Goal: Task Accomplishment & Management: Use online tool/utility

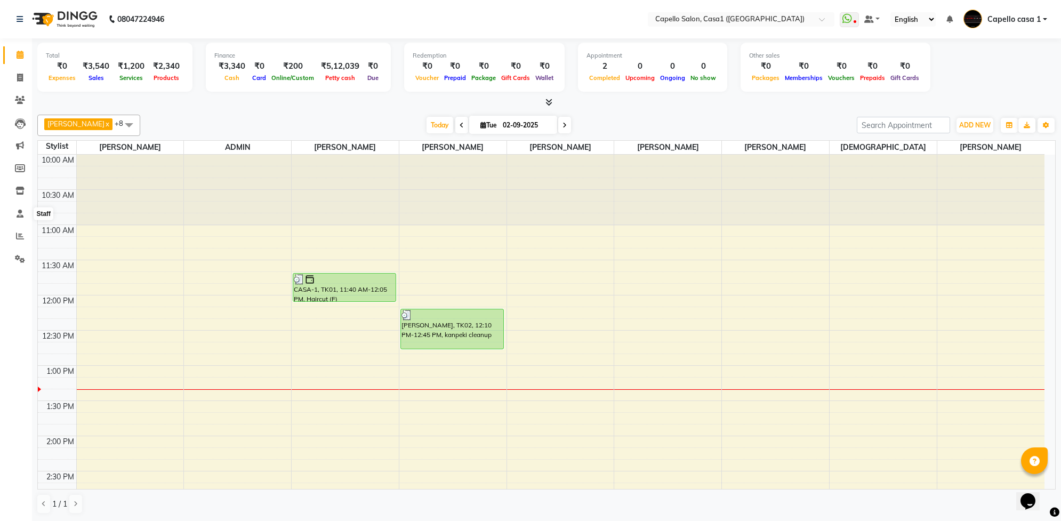
scroll to position [142, 0]
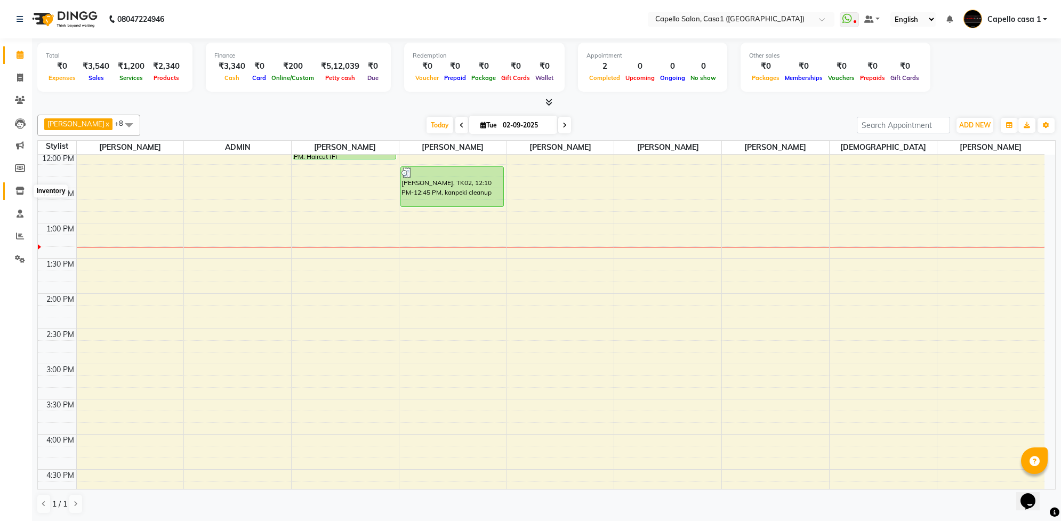
click at [20, 195] on icon at bounding box center [19, 191] width 9 height 8
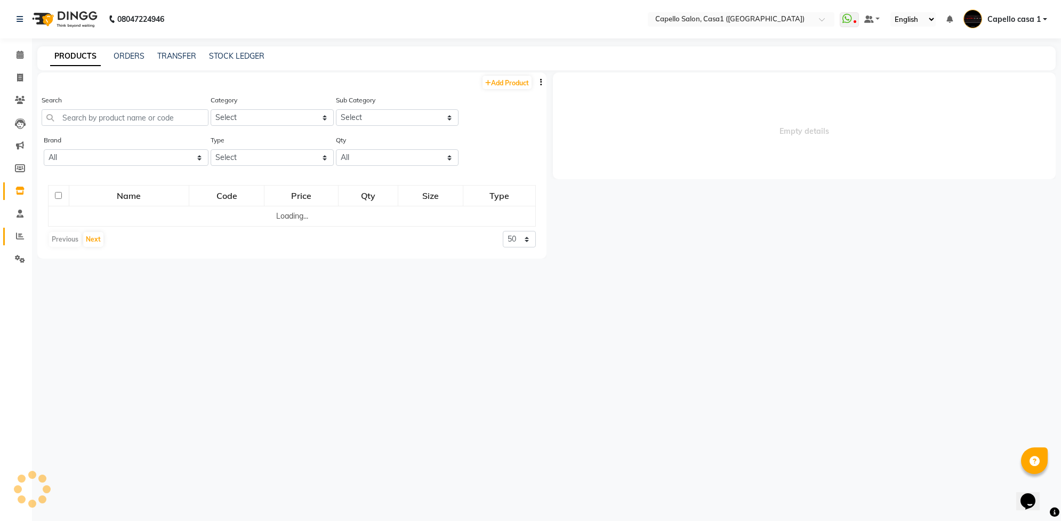
select select
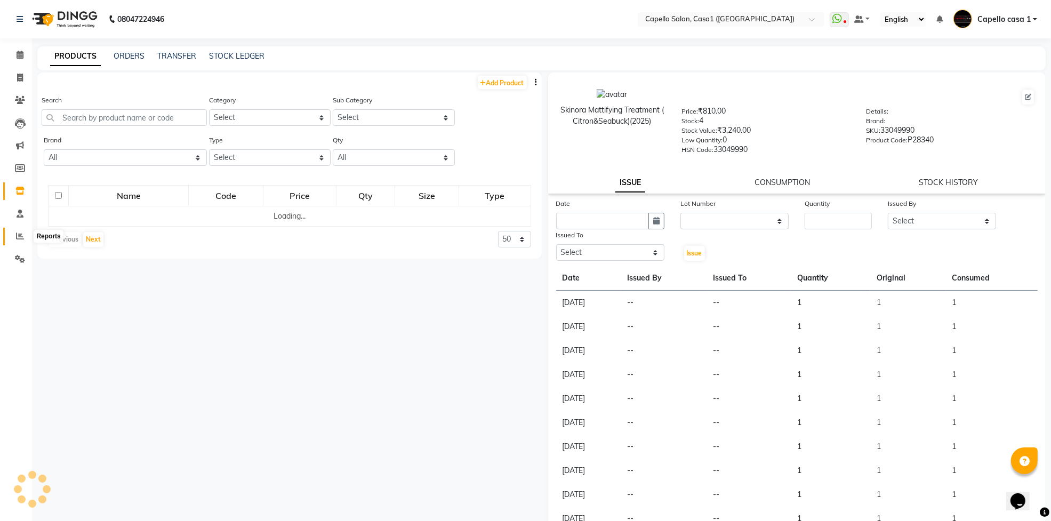
click at [18, 235] on icon at bounding box center [20, 236] width 8 height 8
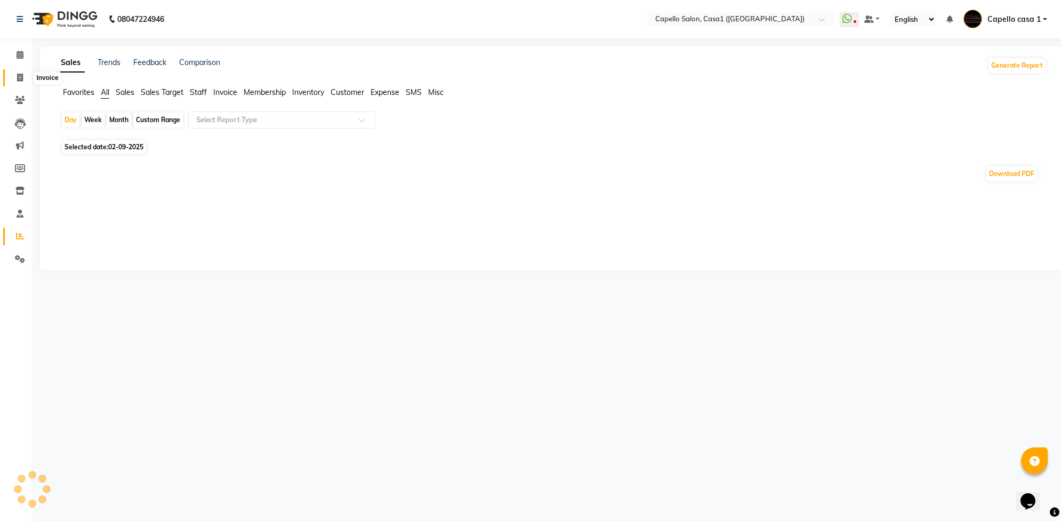
click at [19, 83] on span at bounding box center [20, 78] width 19 height 12
select select "846"
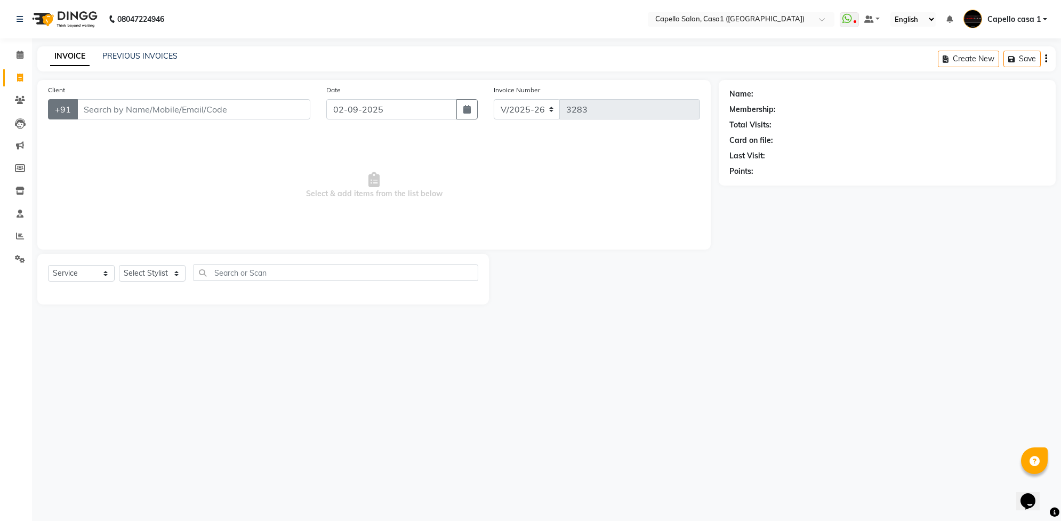
select select "product"
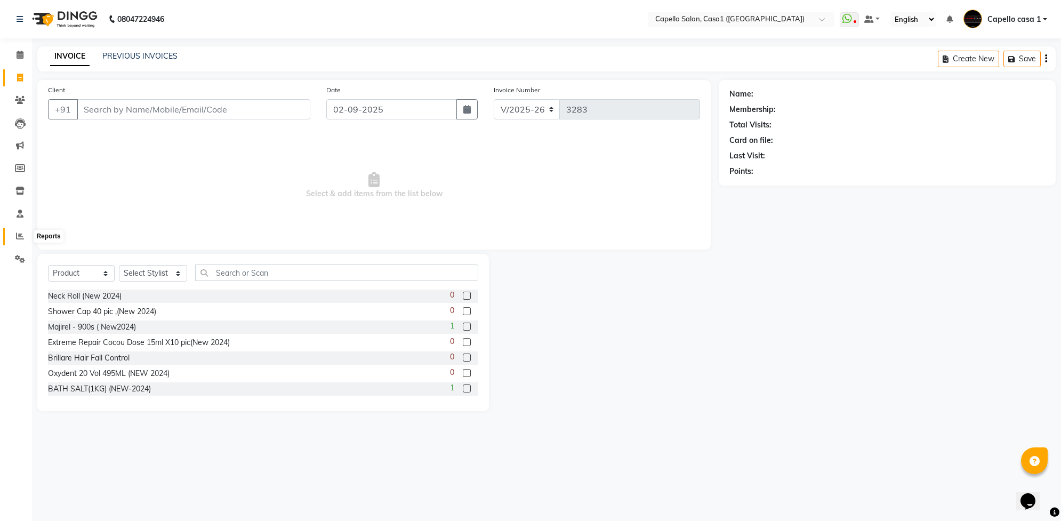
click at [23, 237] on icon at bounding box center [20, 236] width 8 height 8
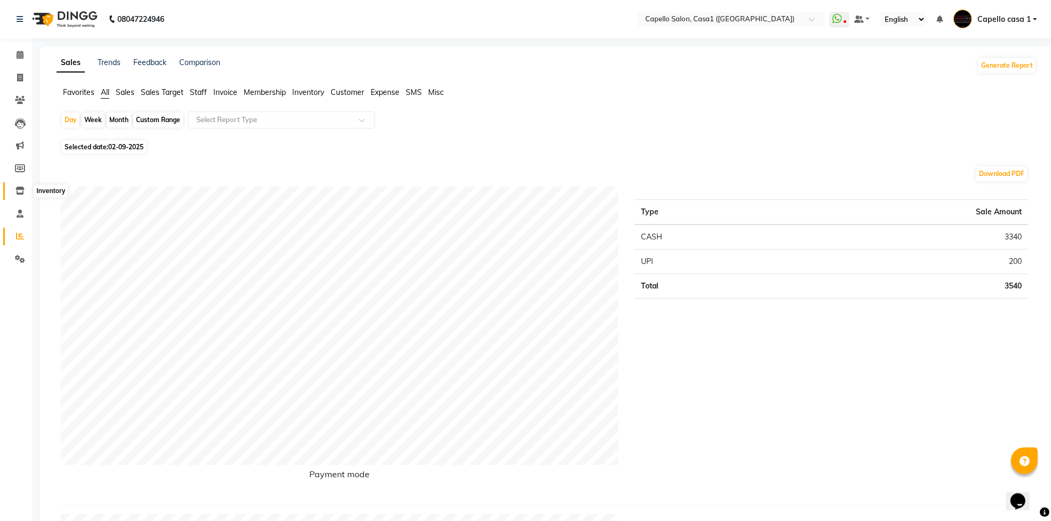
click at [22, 190] on icon at bounding box center [19, 191] width 9 height 8
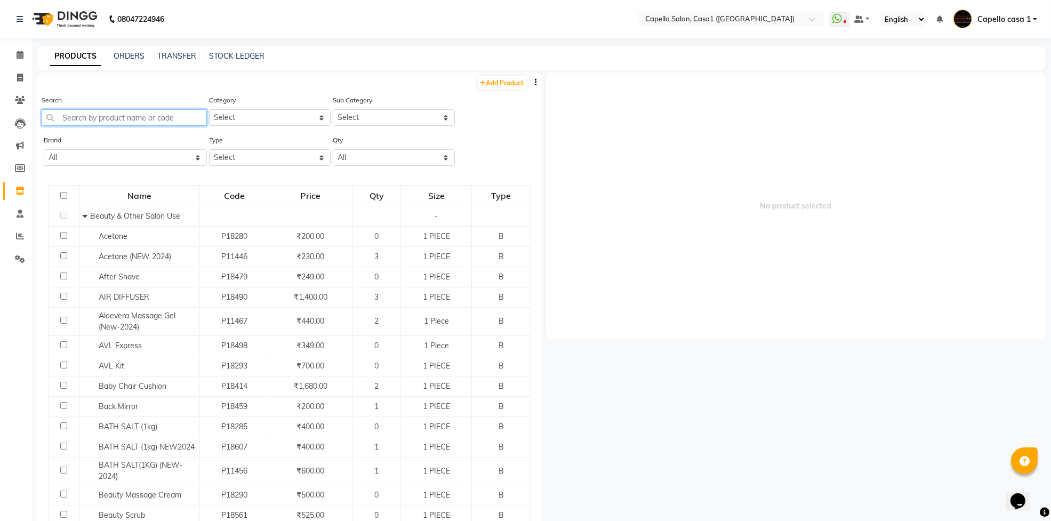
click at [125, 113] on input "text" at bounding box center [124, 117] width 165 height 17
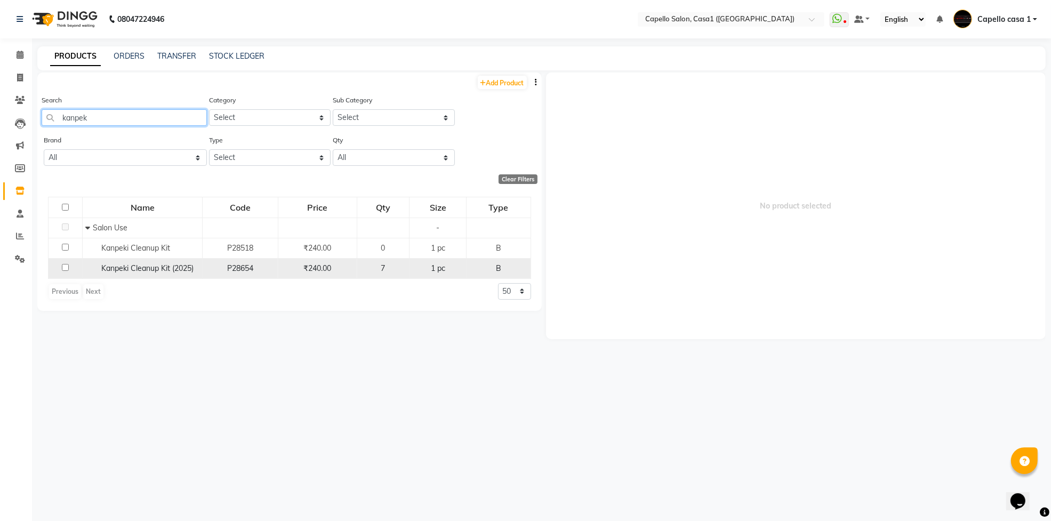
type input "kanpek"
click at [395, 269] on div "7" at bounding box center [384, 268] width 44 height 11
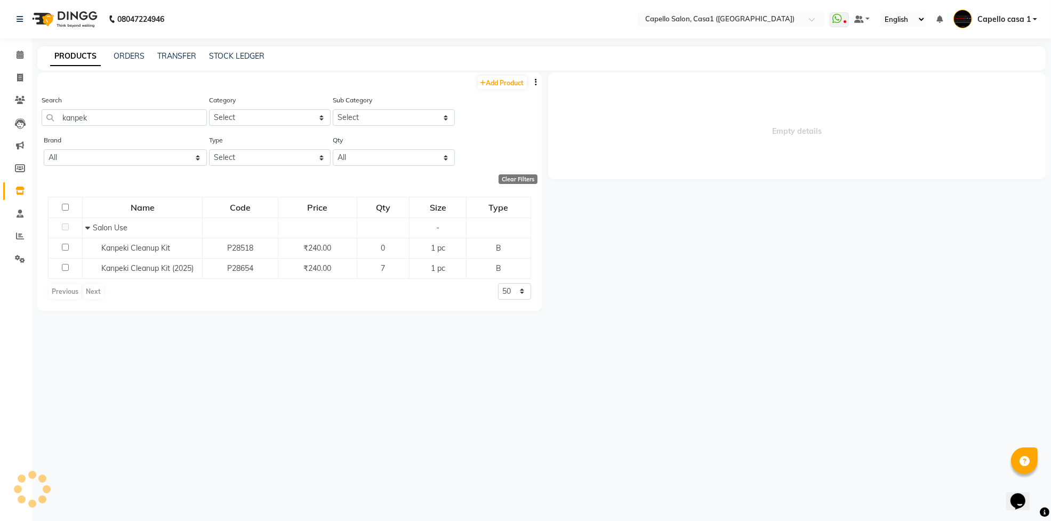
select select
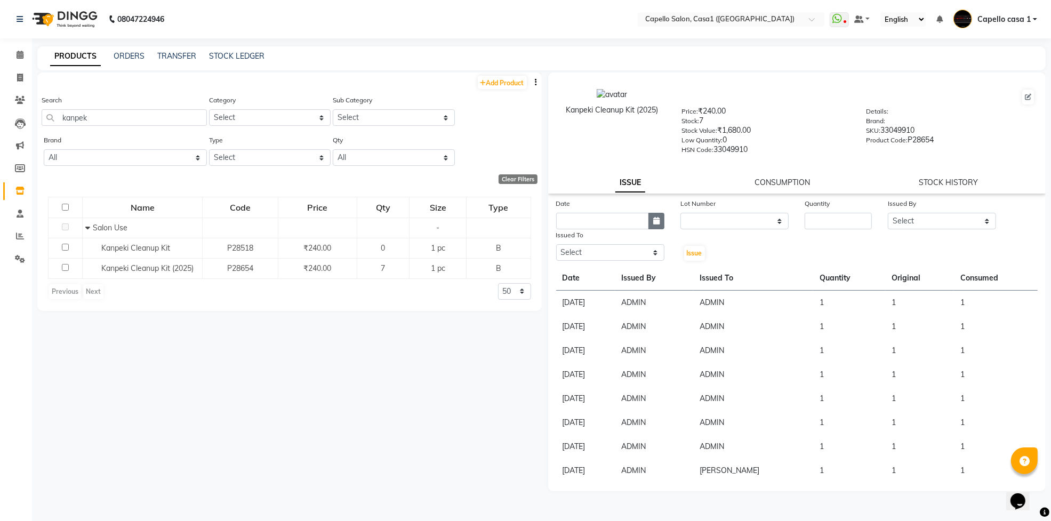
click at [659, 221] on icon "button" at bounding box center [656, 220] width 6 height 7
select select "9"
select select "2025"
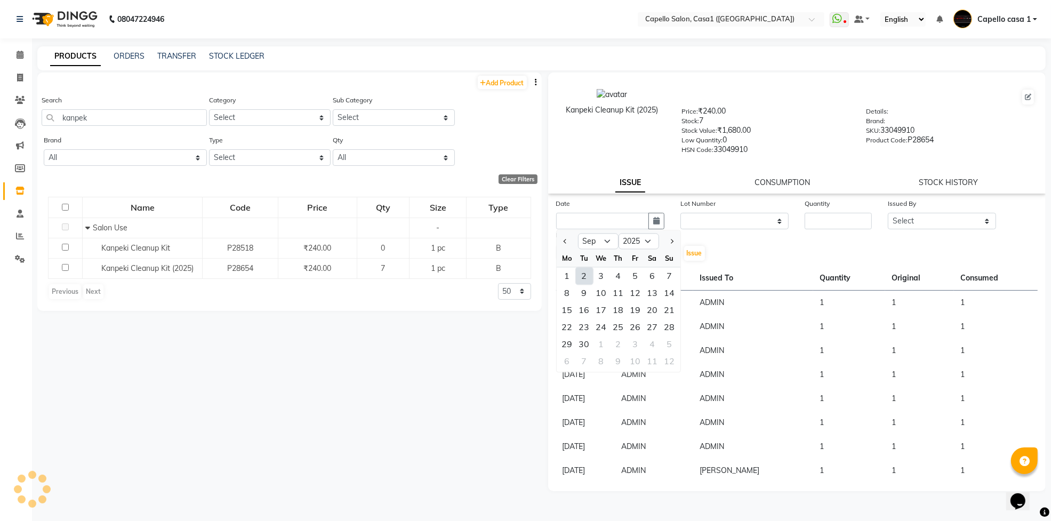
click at [589, 274] on div "2" at bounding box center [584, 276] width 17 height 17
type input "02-09-2025"
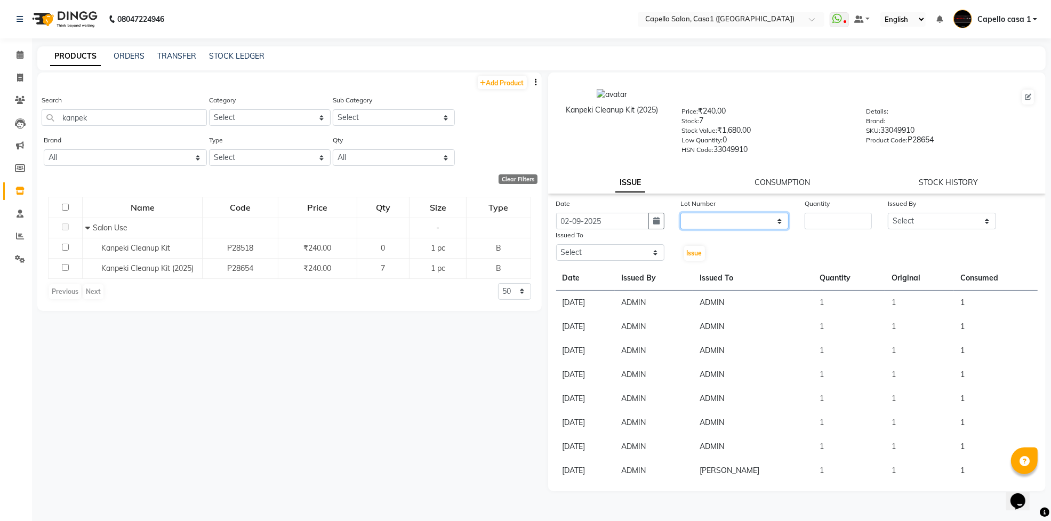
click at [713, 220] on select "None" at bounding box center [735, 221] width 108 height 17
select select "0: null"
click at [681, 213] on select "None" at bounding box center [735, 221] width 108 height 17
click at [815, 222] on input "number" at bounding box center [838, 221] width 67 height 17
type input "1"
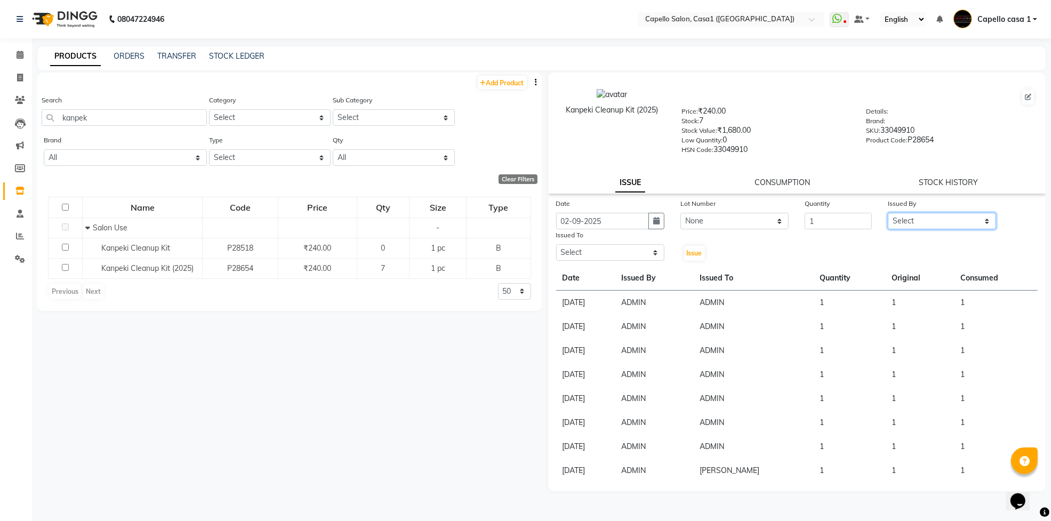
drag, startPoint x: 921, startPoint y: 216, endPoint x: 918, endPoint y: 221, distance: 6.0
click at [921, 216] on select "Select [PERSON_NAME] ADMIN Akash Chawale Capello casa 1 [PERSON_NAME] [PERSON_N…" at bounding box center [942, 221] width 108 height 17
select select "14733"
click at [888, 213] on select "Select [PERSON_NAME] ADMIN Akash Chawale Capello casa 1 [PERSON_NAME] [PERSON_N…" at bounding box center [942, 221] width 108 height 17
drag, startPoint x: 649, startPoint y: 252, endPoint x: 643, endPoint y: 259, distance: 9.5
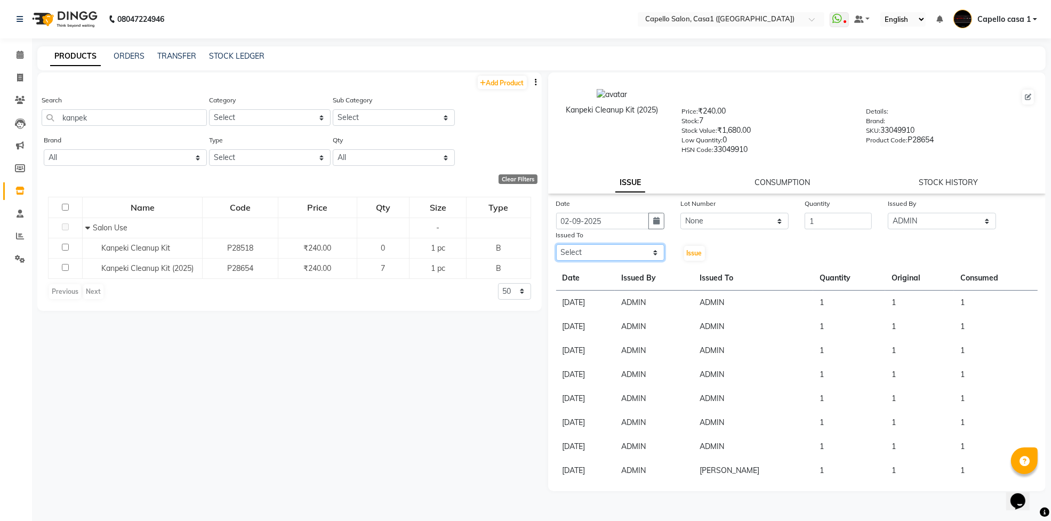
click at [649, 252] on select "Select [PERSON_NAME] ADMIN Akash Chawale Capello casa 1 [PERSON_NAME] [PERSON_N…" at bounding box center [610, 252] width 108 height 17
select select "14733"
click at [556, 244] on select "Select [PERSON_NAME] ADMIN Akash Chawale Capello casa 1 [PERSON_NAME] [PERSON_N…" at bounding box center [610, 252] width 108 height 17
click at [696, 250] on span "Issue" at bounding box center [694, 253] width 15 height 8
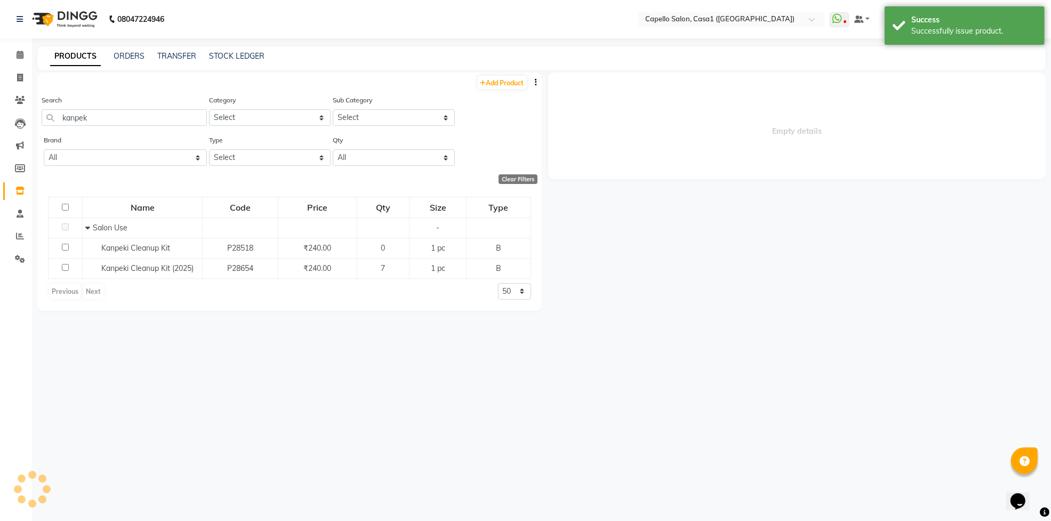
select select
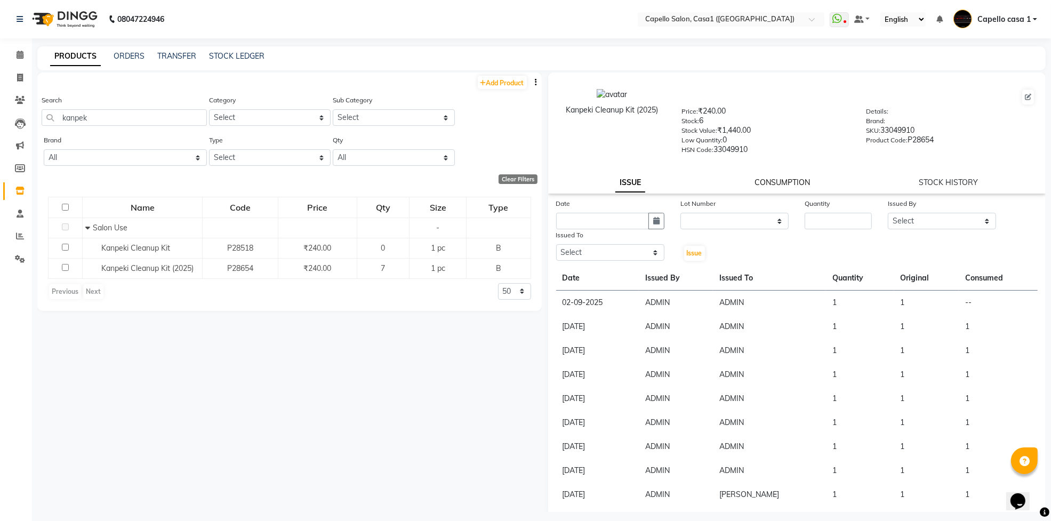
click at [769, 181] on link "CONSUMPTION" at bounding box center [782, 183] width 55 height 10
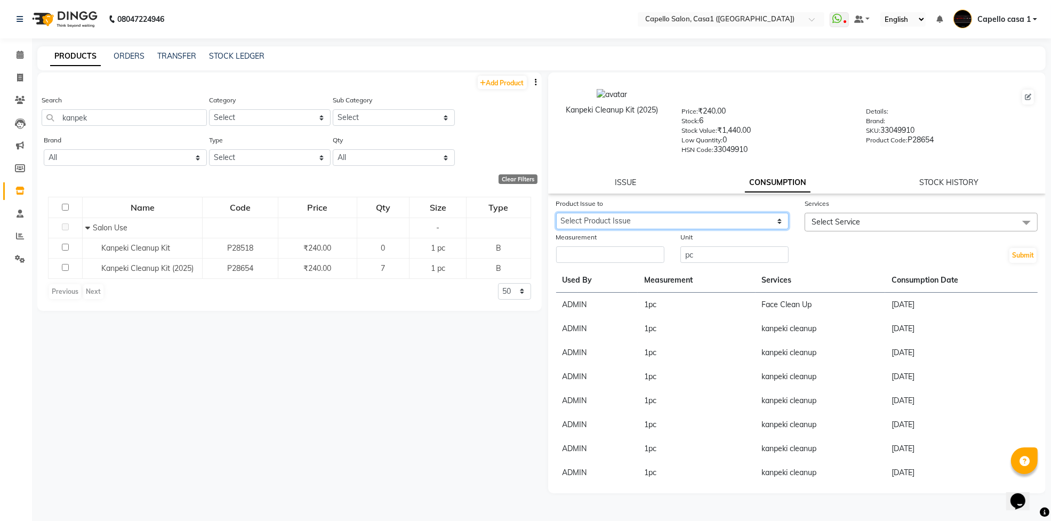
drag, startPoint x: 739, startPoint y: 219, endPoint x: 738, endPoint y: 226, distance: 7.1
click at [739, 219] on select "Select Product Issue [DATE], Issued to: ADMIN, Balance: 1" at bounding box center [672, 221] width 233 height 17
select select "1199741"
click at [556, 213] on select "Select Product Issue [DATE], Issued to: ADMIN, Balance: 1" at bounding box center [672, 221] width 233 height 17
click at [851, 227] on span "Select Service" at bounding box center [921, 222] width 233 height 19
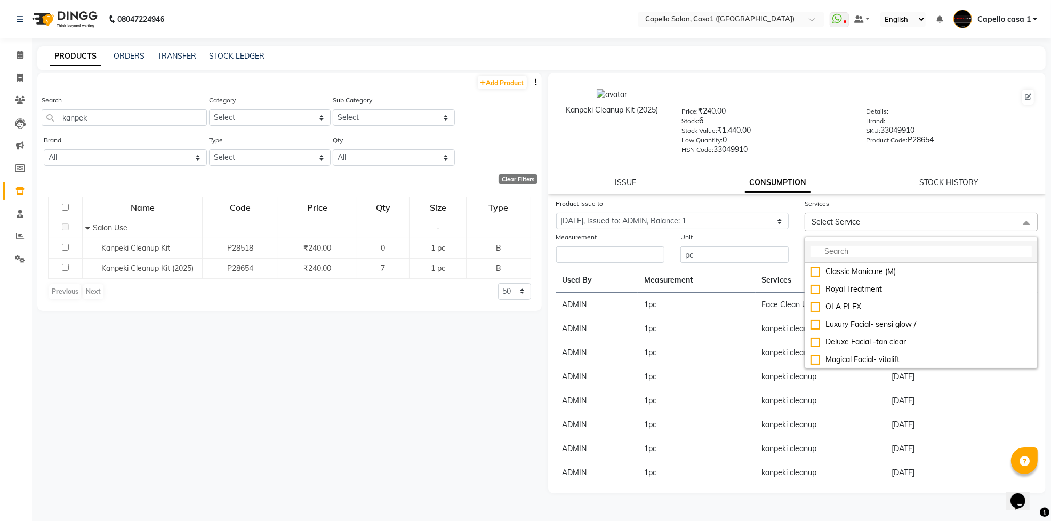
click at [843, 252] on input "multiselect-search" at bounding box center [921, 251] width 221 height 11
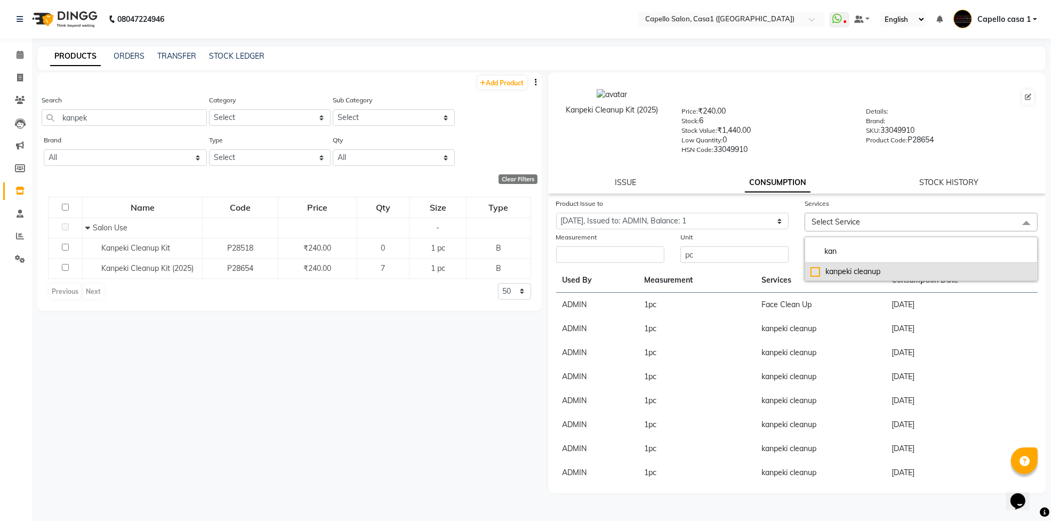
type input "kan"
click at [814, 268] on div "kanpeki cleanup" at bounding box center [921, 271] width 221 height 11
checkbox input "true"
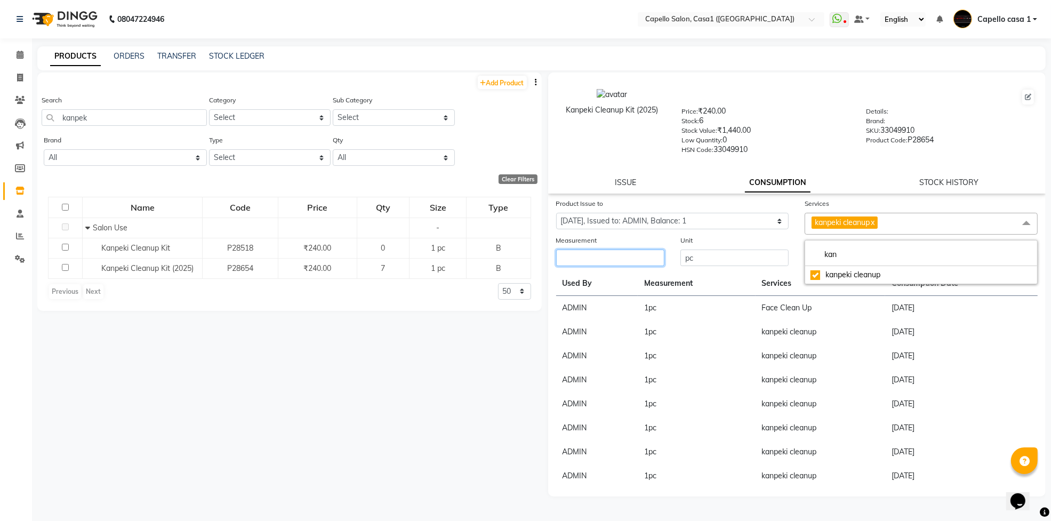
click at [581, 253] on input "number" at bounding box center [610, 258] width 108 height 17
type input "1"
click at [1022, 251] on button "Submit" at bounding box center [1023, 258] width 27 height 15
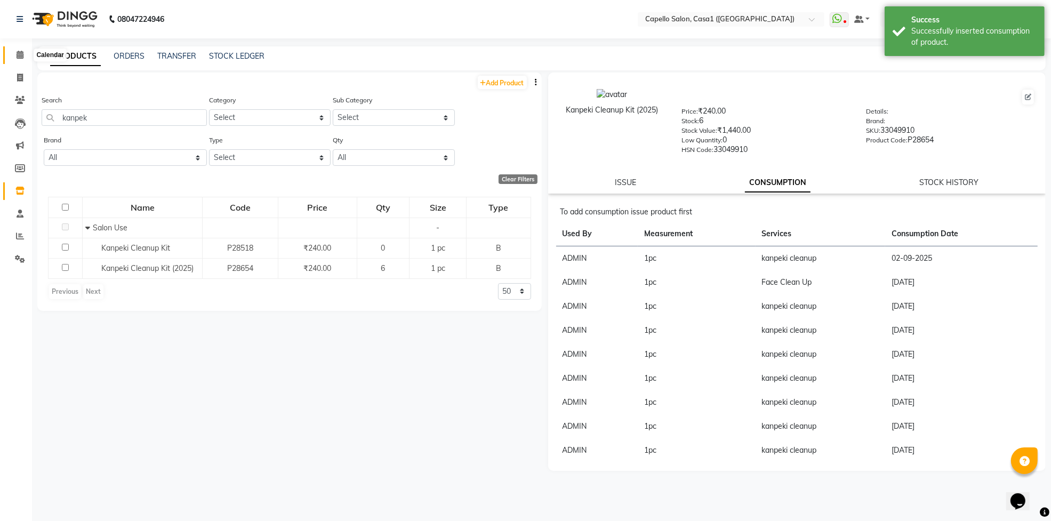
click at [17, 52] on icon at bounding box center [20, 55] width 7 height 8
